Goal: Navigation & Orientation: Find specific page/section

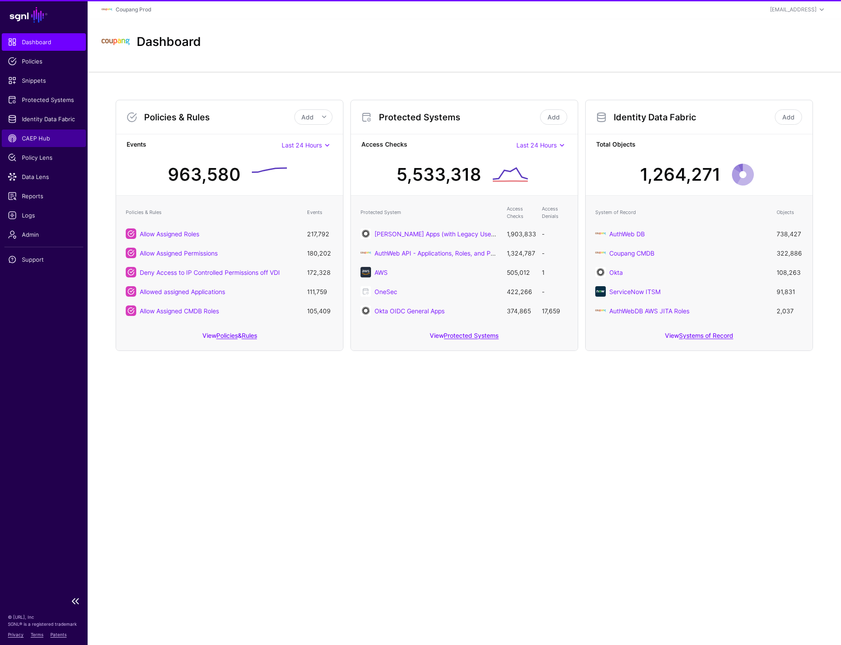
click at [36, 141] on span "CAEP Hub" at bounding box center [44, 138] width 72 height 9
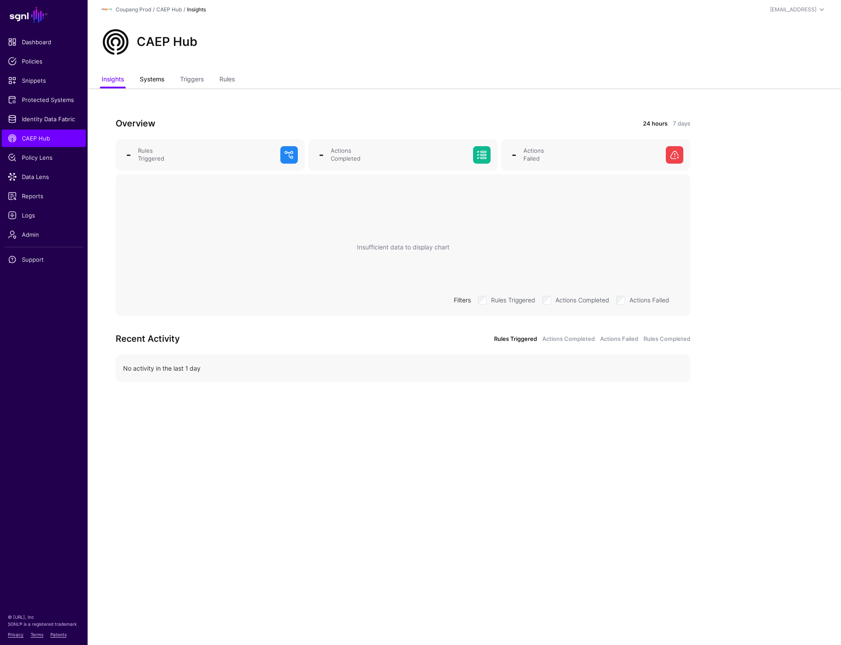
click at [146, 76] on link "Systems" at bounding box center [152, 80] width 25 height 17
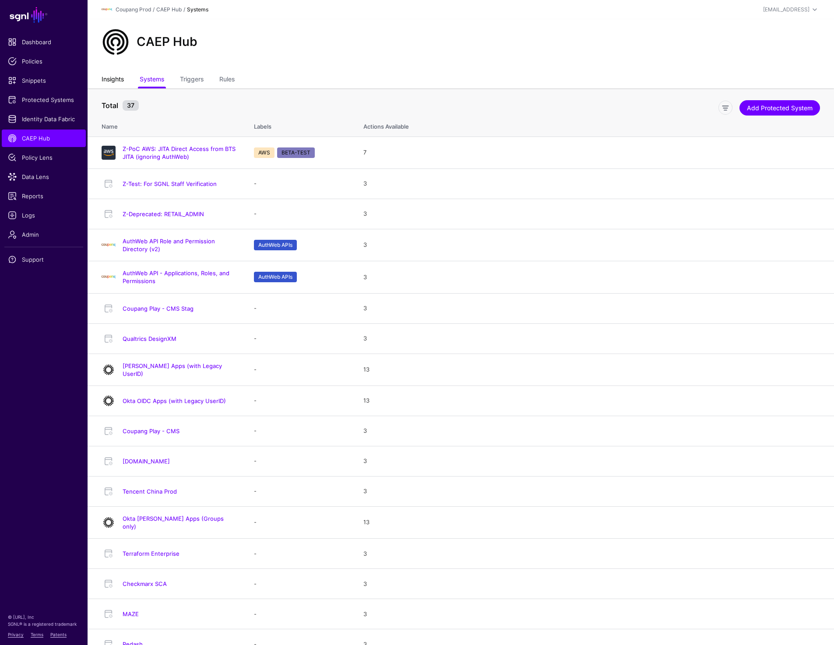
click at [113, 83] on link "Insights" at bounding box center [113, 80] width 22 height 17
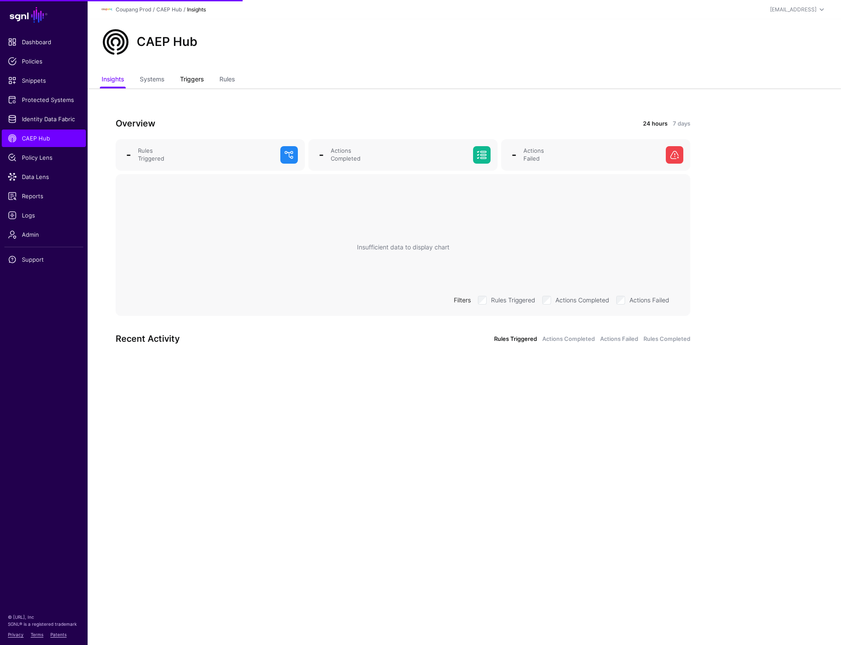
click at [191, 81] on link "Triggers" at bounding box center [192, 80] width 24 height 17
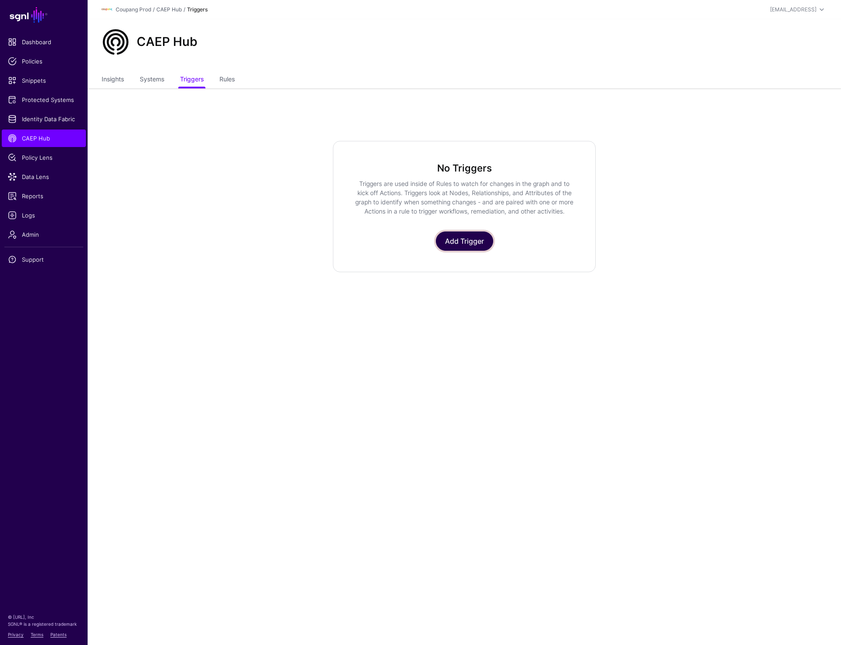
click at [465, 236] on link "Add Trigger" at bounding box center [464, 241] width 57 height 19
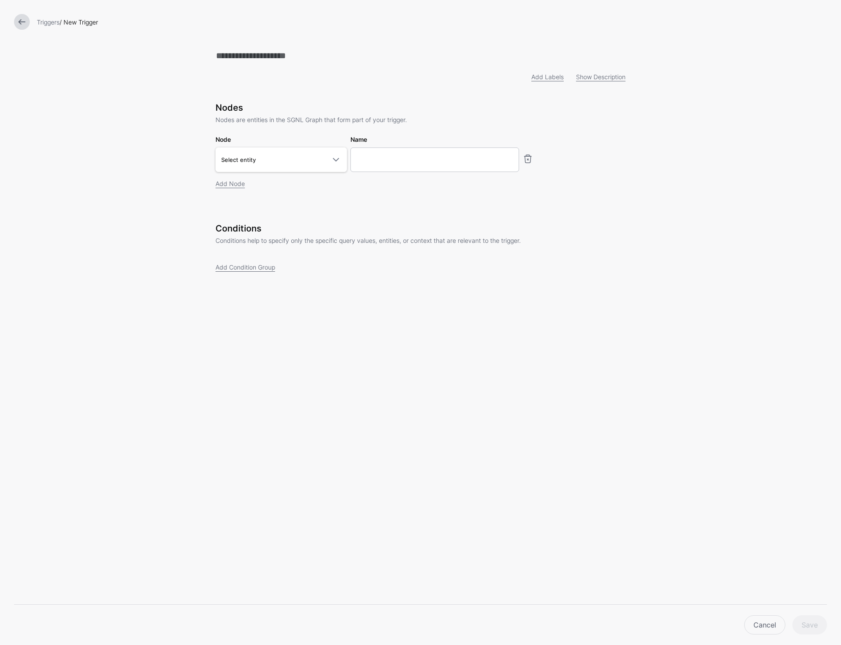
click at [21, 18] on link at bounding box center [22, 22] width 16 height 16
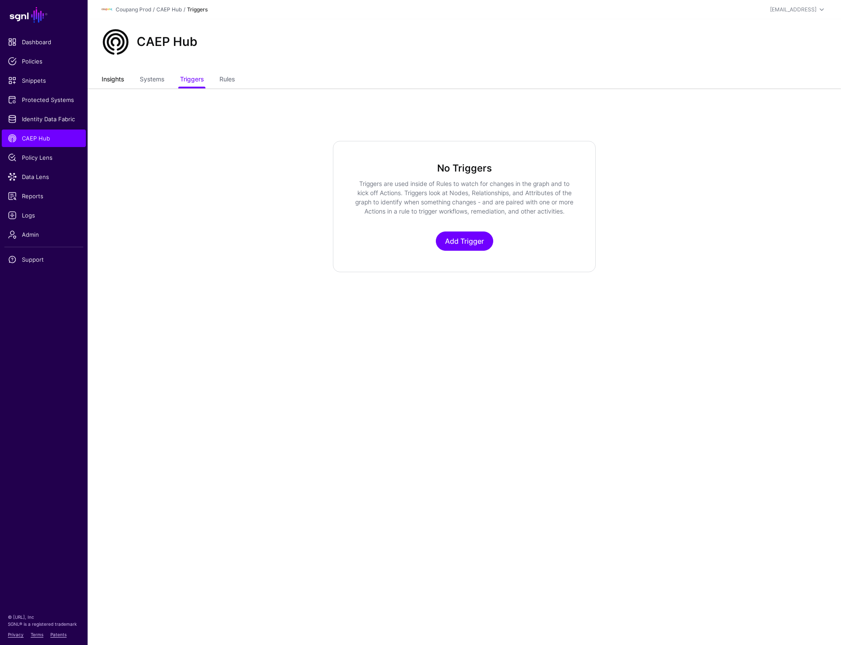
click at [112, 77] on link "Insights" at bounding box center [113, 80] width 22 height 17
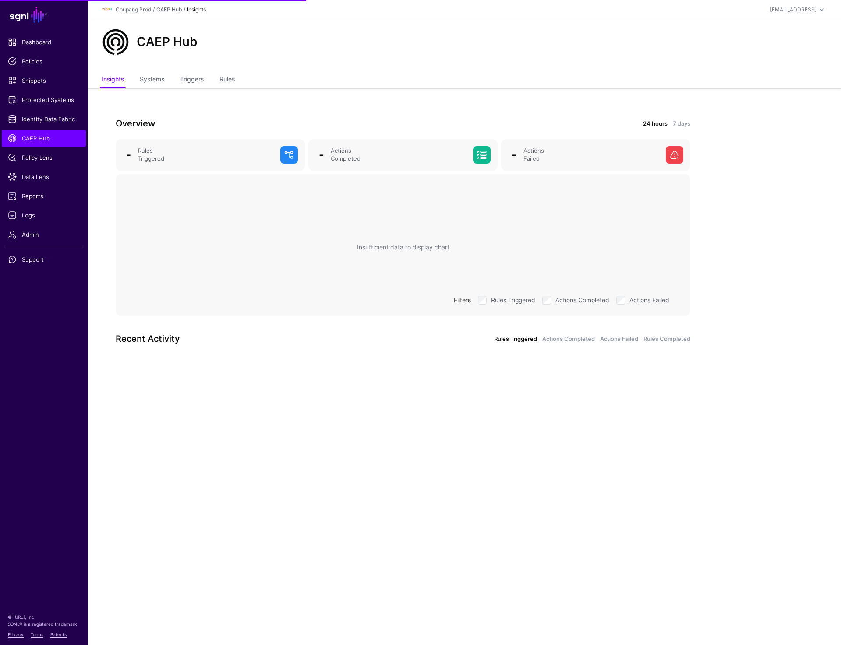
click at [395, 112] on div "Overview 24 hours 7 days - Rules Triggered - Actions Completed - Actions Failed…" at bounding box center [403, 238] width 631 height 301
